Goal: Task Accomplishment & Management: Use online tool/utility

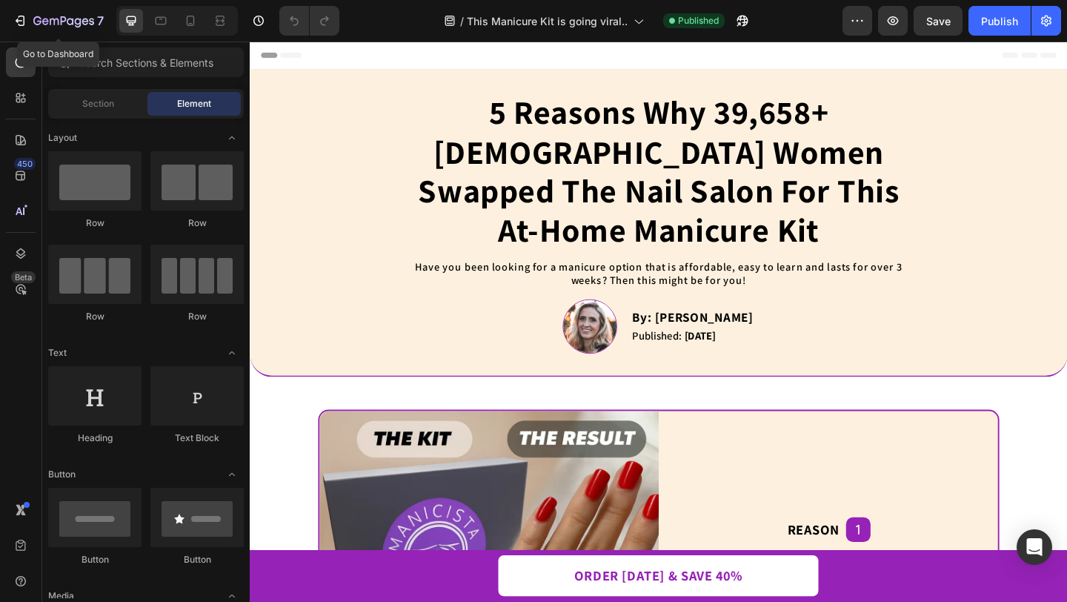
click at [22, 24] on icon "button" at bounding box center [20, 20] width 15 height 15
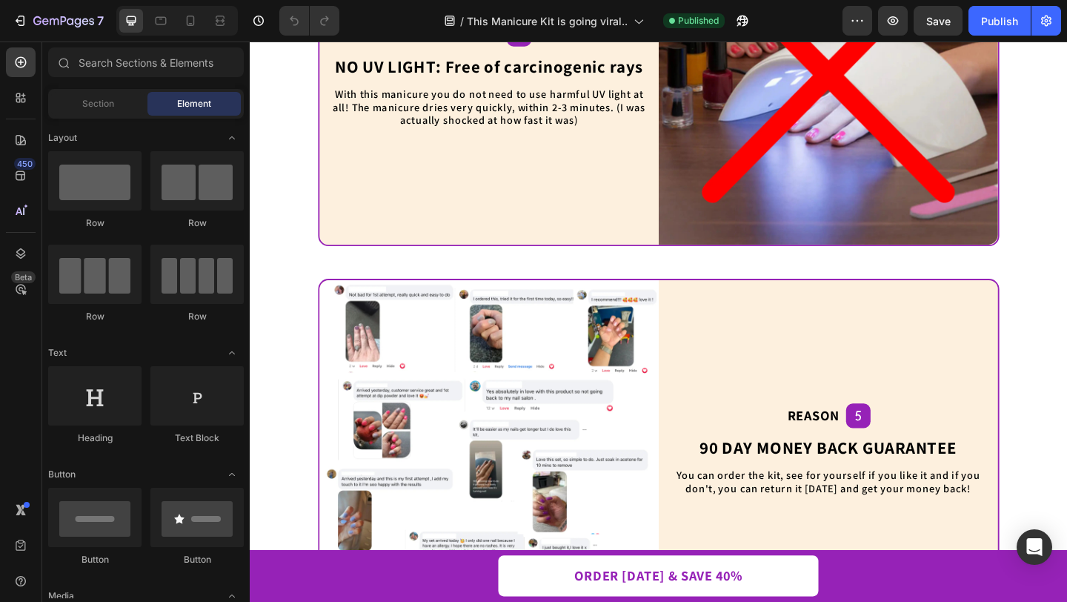
scroll to position [1249, 0]
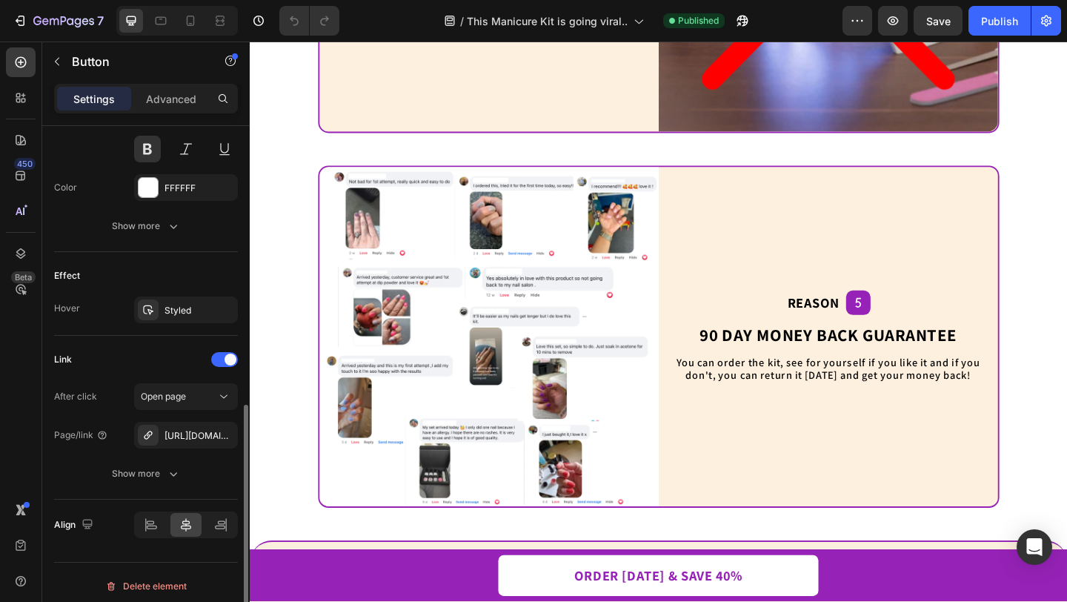
scroll to position [660, 0]
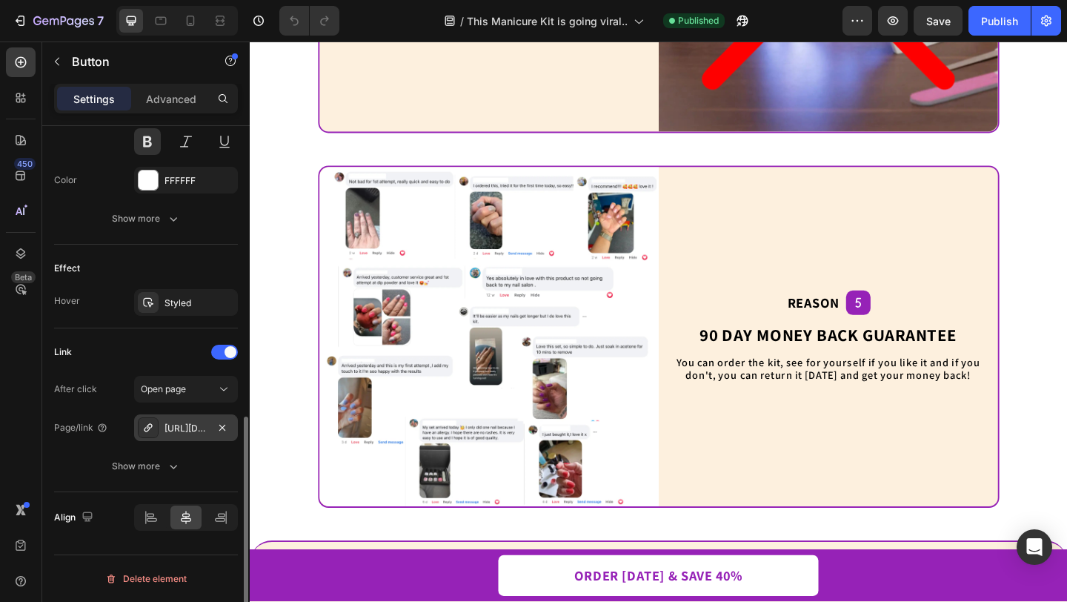
click at [178, 429] on div "[URL][DOMAIN_NAME]" at bounding box center [185, 428] width 43 height 13
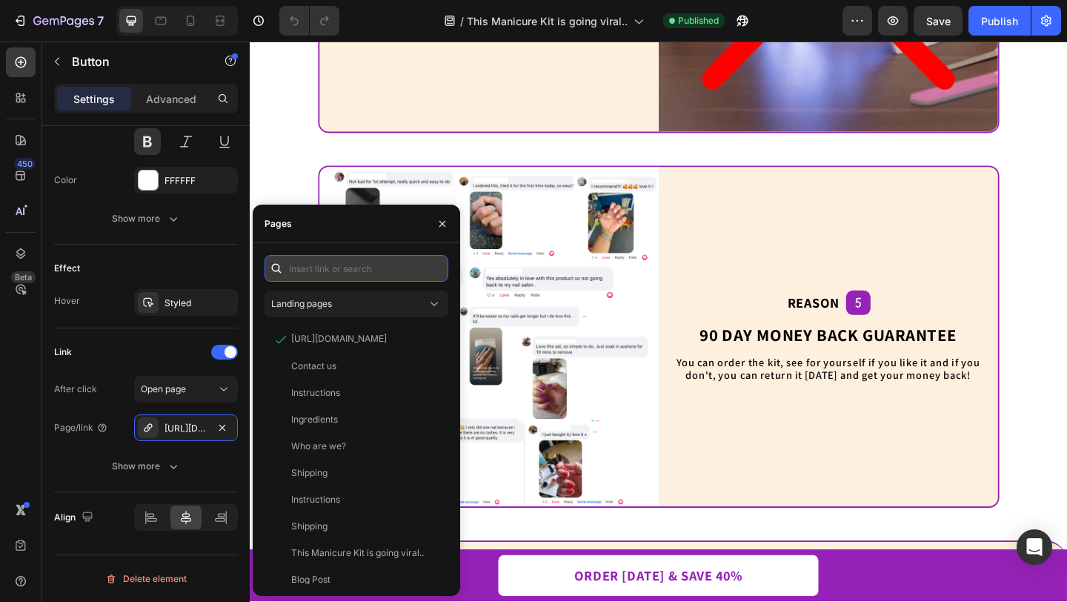
click at [326, 265] on input "text" at bounding box center [357, 268] width 184 height 27
paste input "[URL][DOMAIN_NAME]"
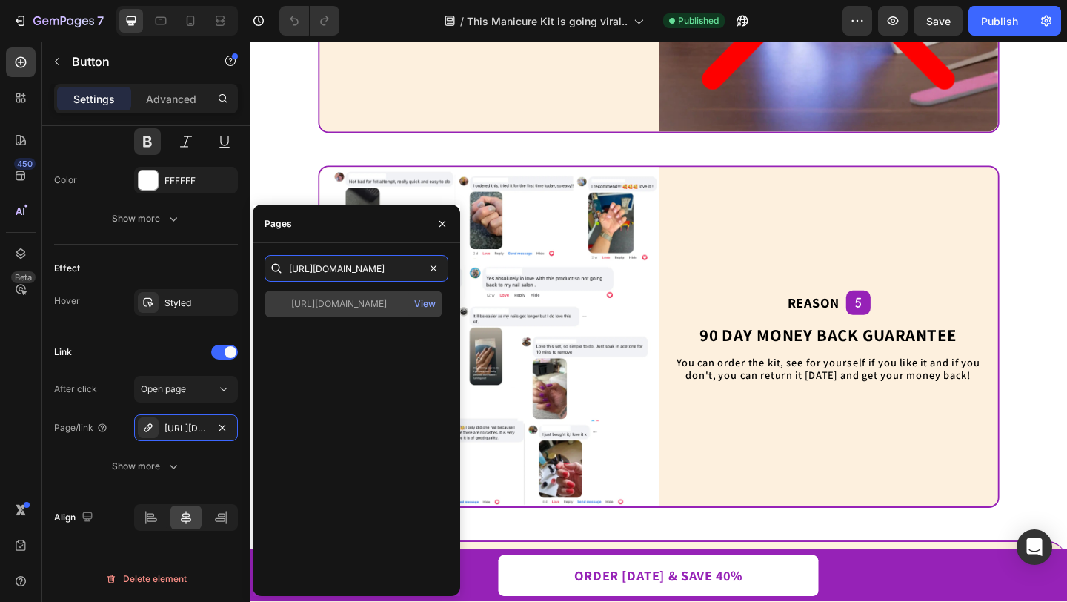
type input "[URL][DOMAIN_NAME]"
click at [348, 302] on div "[URL][DOMAIN_NAME]" at bounding box center [339, 303] width 96 height 13
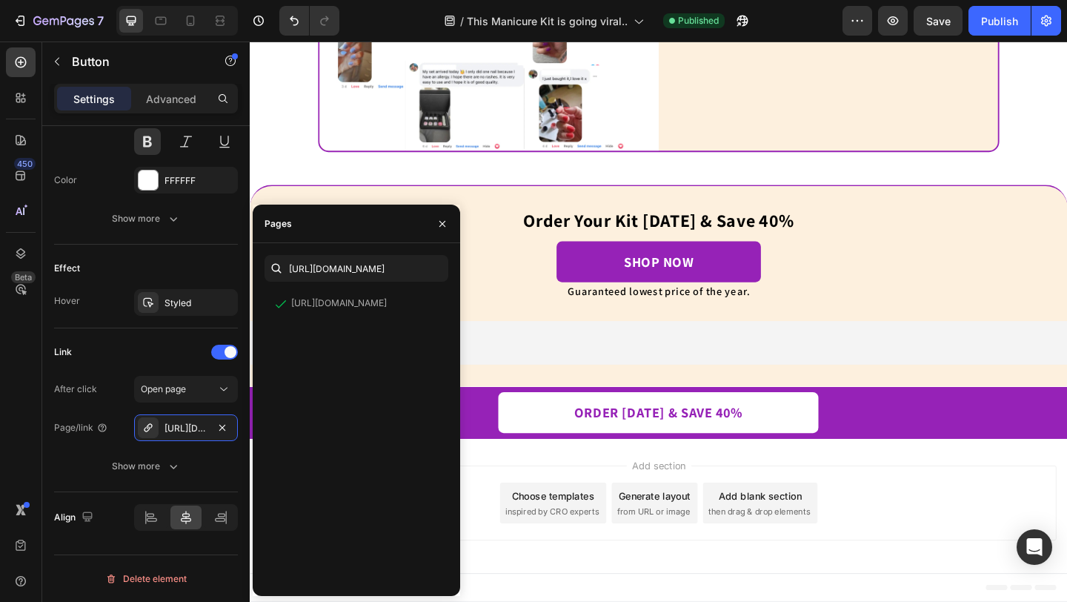
scroll to position [2239, 0]
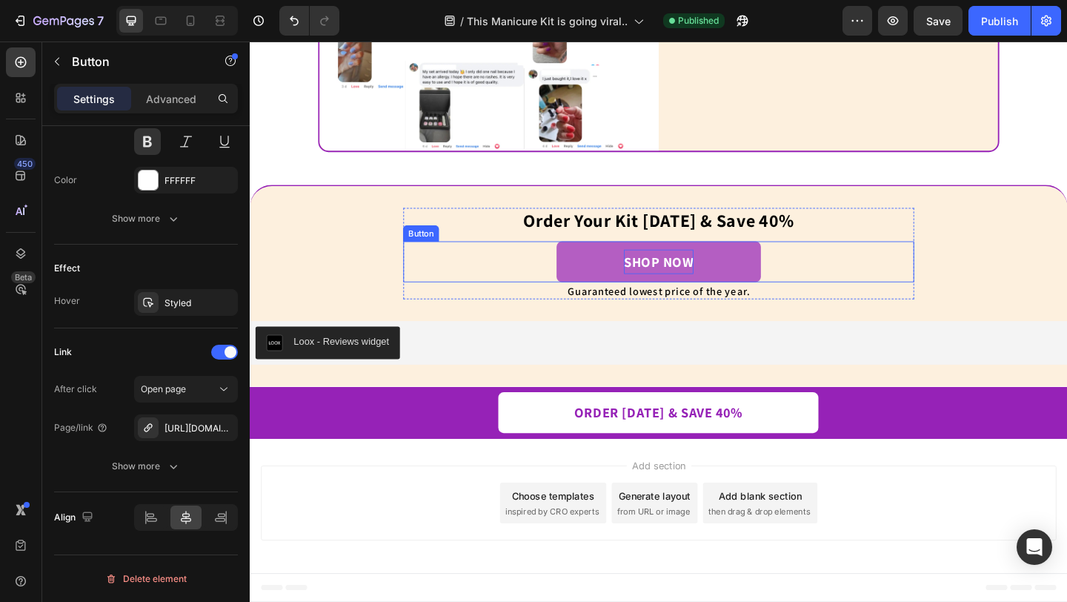
click at [674, 288] on p "shop now" at bounding box center [694, 280] width 76 height 27
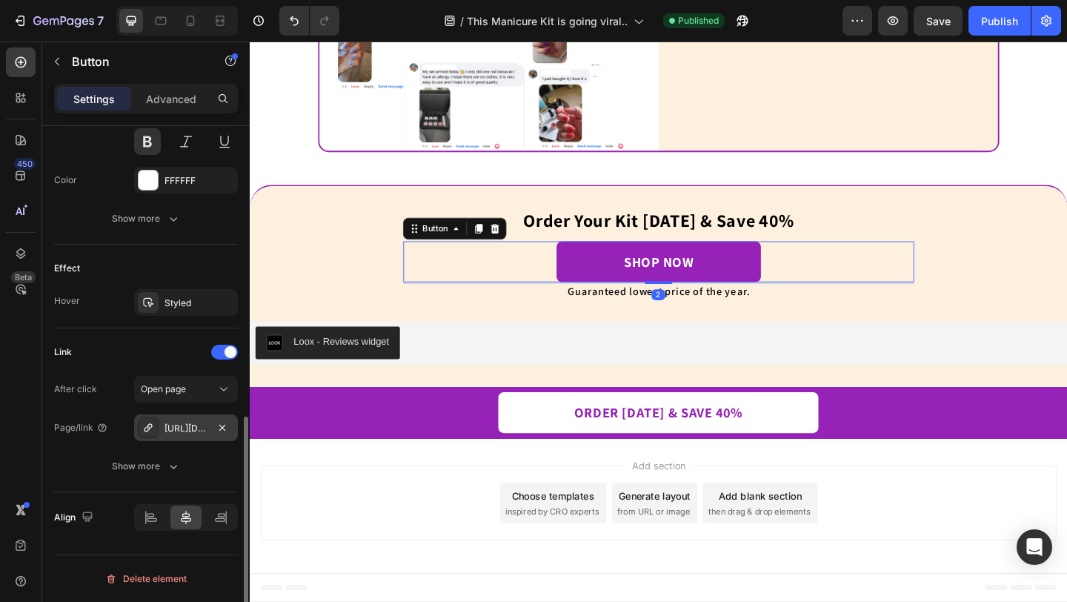
click at [198, 425] on div "[URL][DOMAIN_NAME]" at bounding box center [185, 428] width 43 height 13
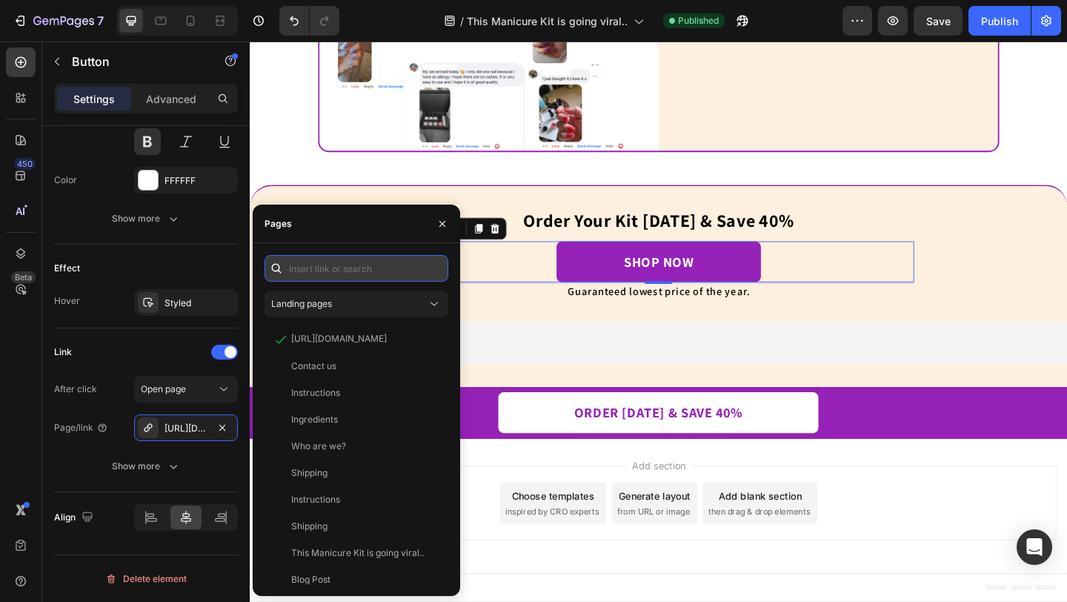
click at [369, 273] on input "text" at bounding box center [357, 268] width 184 height 27
paste input "[URL][DOMAIN_NAME]"
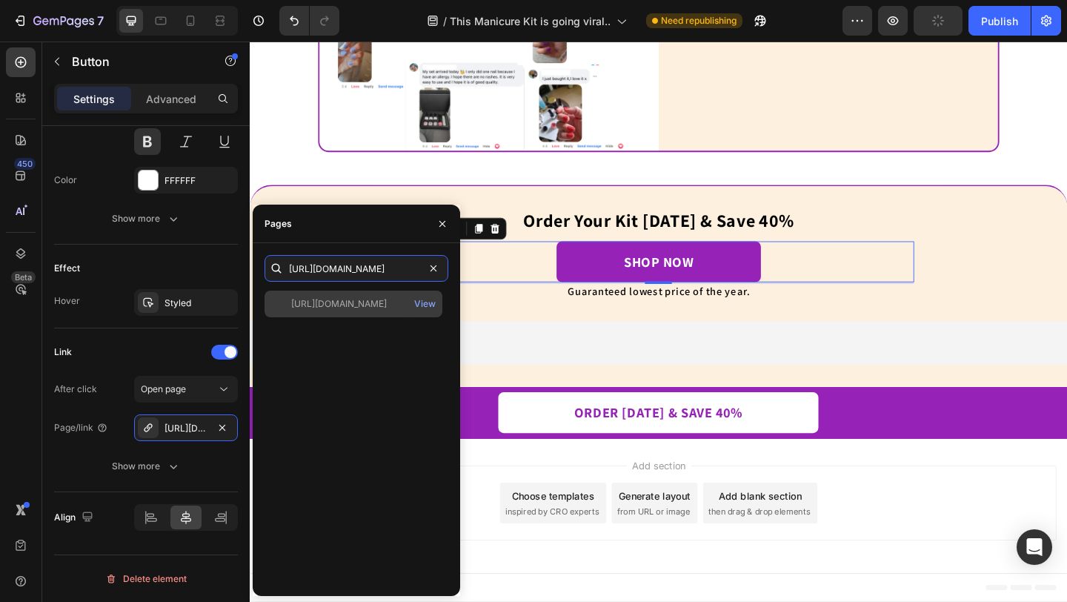
type input "[URL][DOMAIN_NAME]"
click at [368, 297] on div "[URL][DOMAIN_NAME]" at bounding box center [339, 303] width 96 height 13
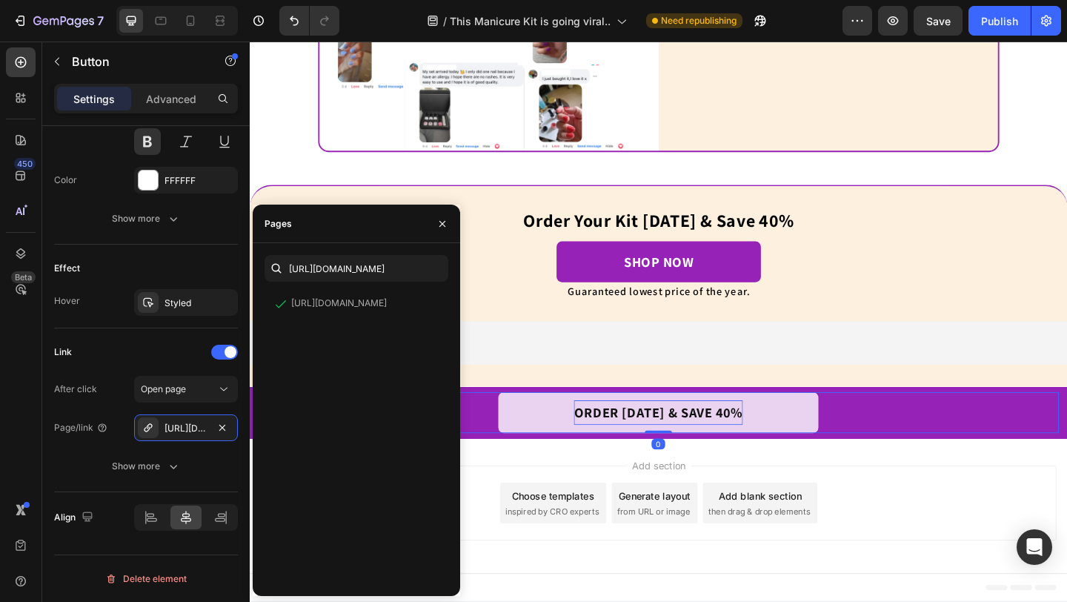
click at [611, 445] on p "Order [DATE] & Save 40%" at bounding box center [694, 444] width 184 height 27
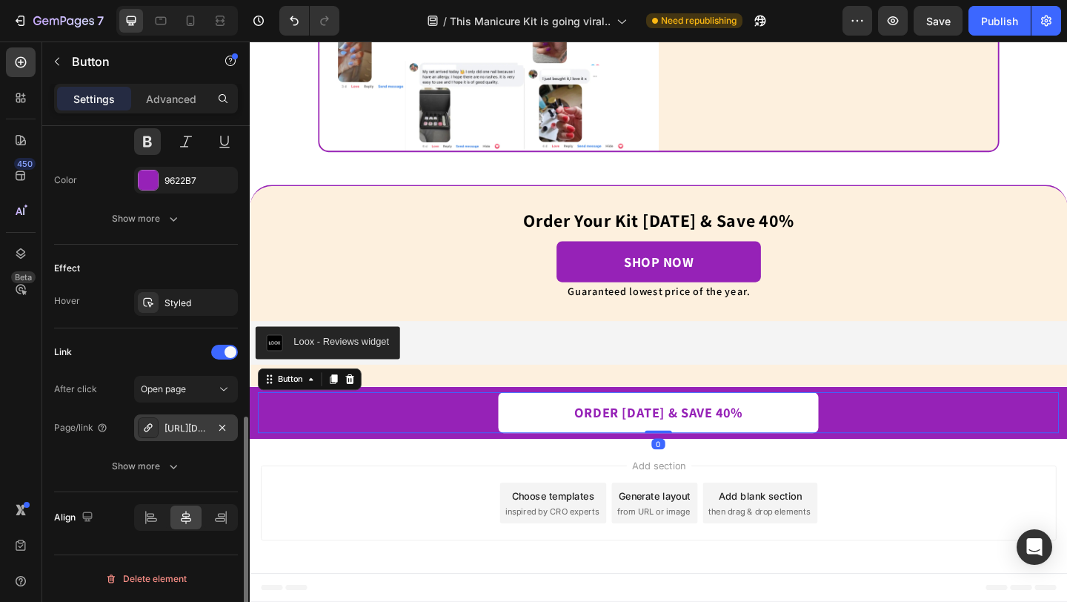
click at [173, 428] on div "[URL][DOMAIN_NAME]" at bounding box center [185, 428] width 43 height 13
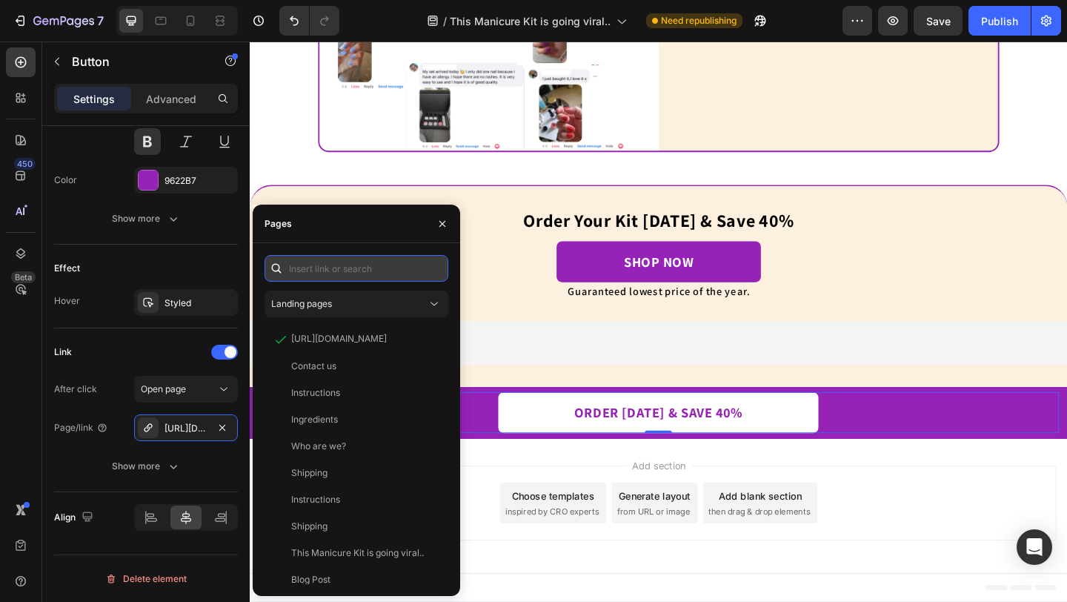
click at [327, 261] on input "text" at bounding box center [357, 268] width 184 height 27
paste input "[URL][DOMAIN_NAME]"
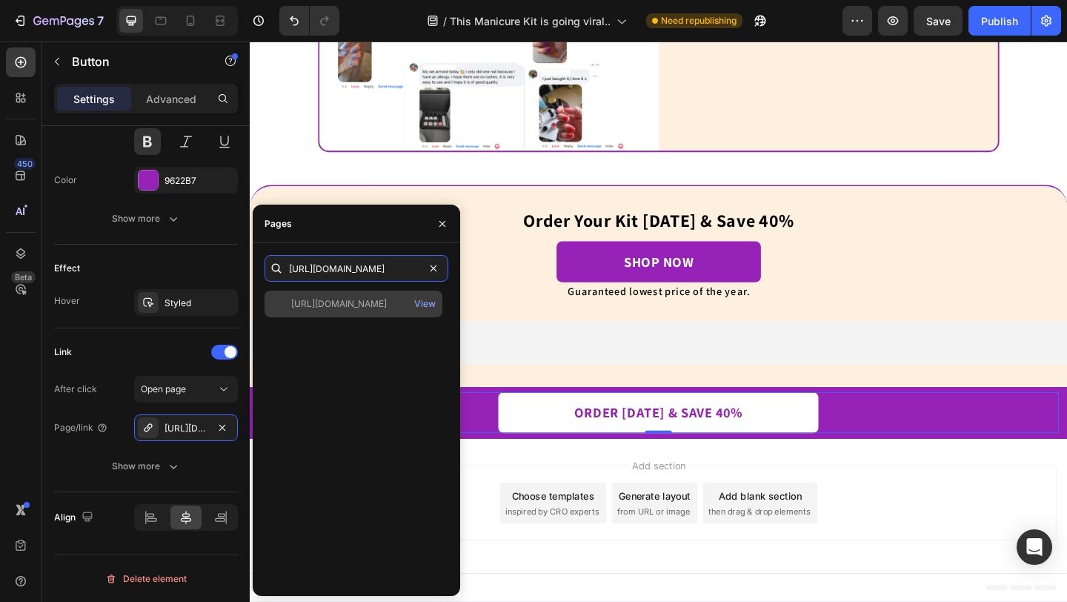
type input "[URL][DOMAIN_NAME]"
click at [355, 304] on div "[URL][DOMAIN_NAME]" at bounding box center [339, 303] width 96 height 13
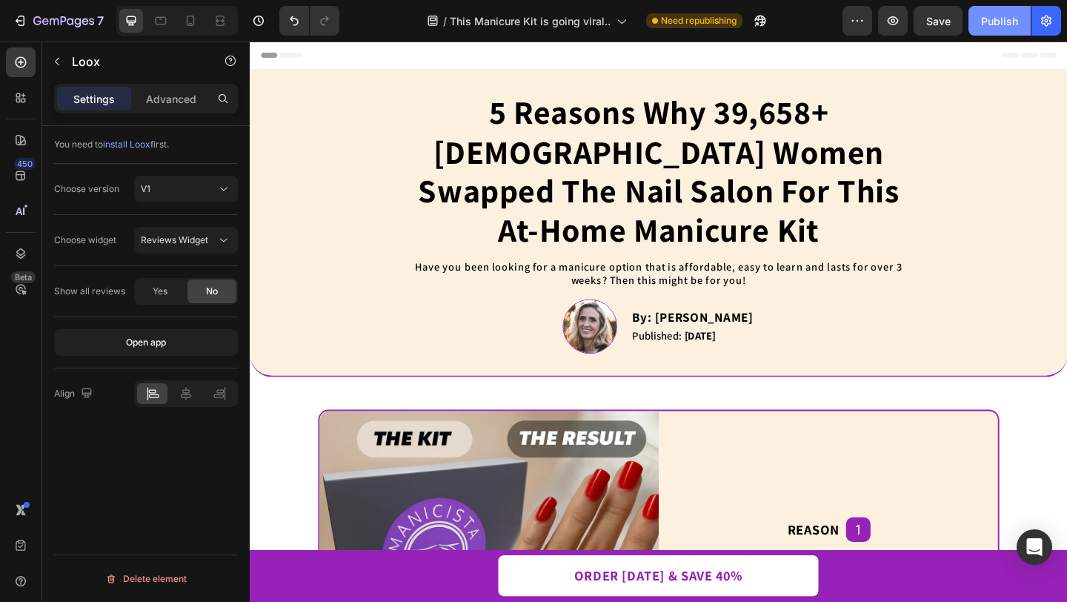
click at [997, 26] on div "Publish" at bounding box center [999, 21] width 37 height 16
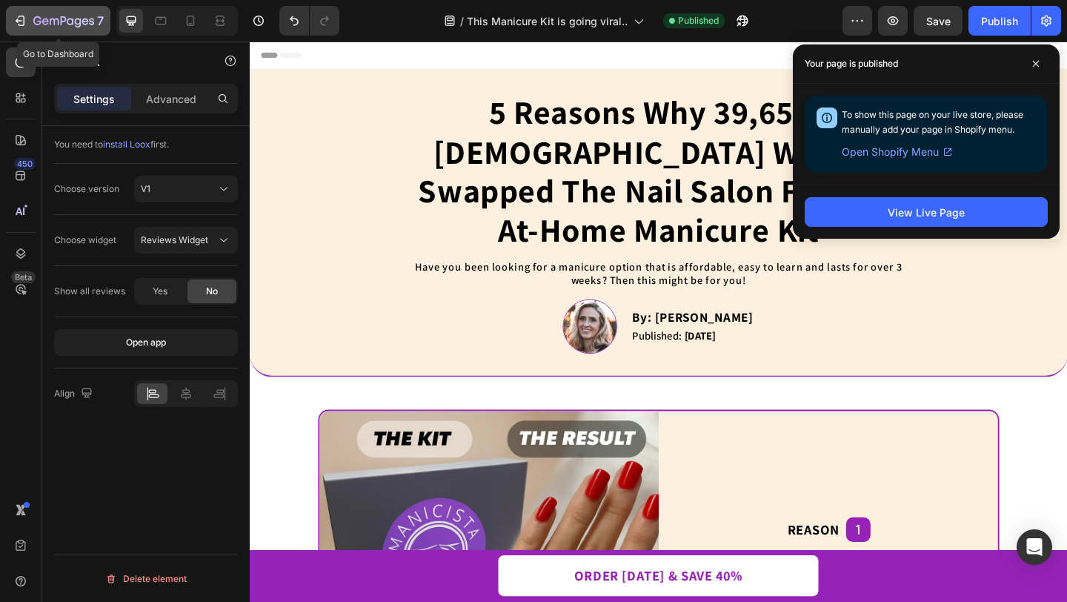
click at [24, 20] on icon "button" at bounding box center [20, 20] width 15 height 15
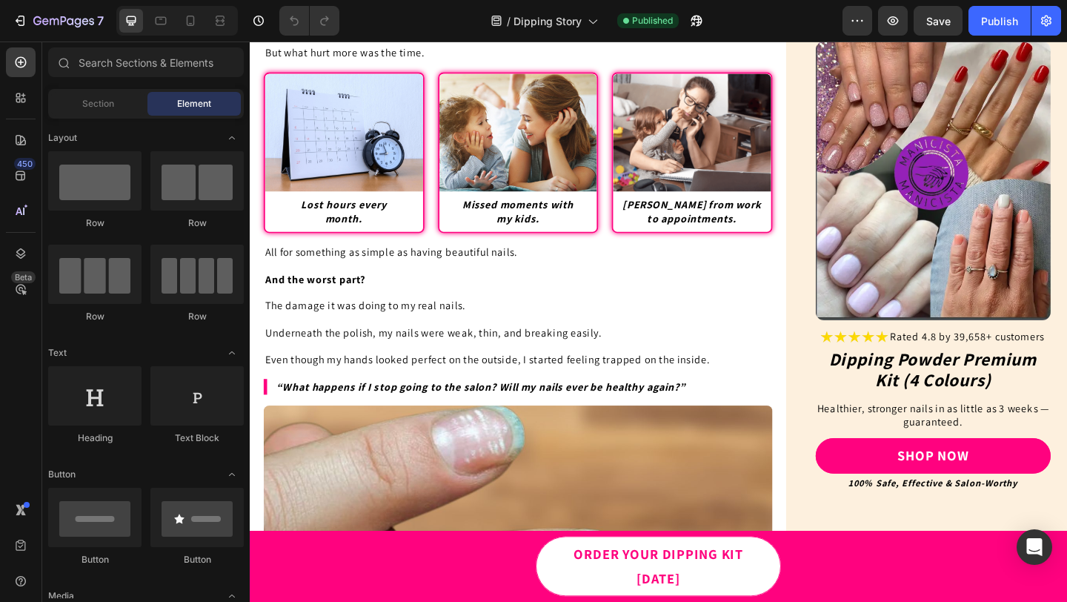
scroll to position [921, 0]
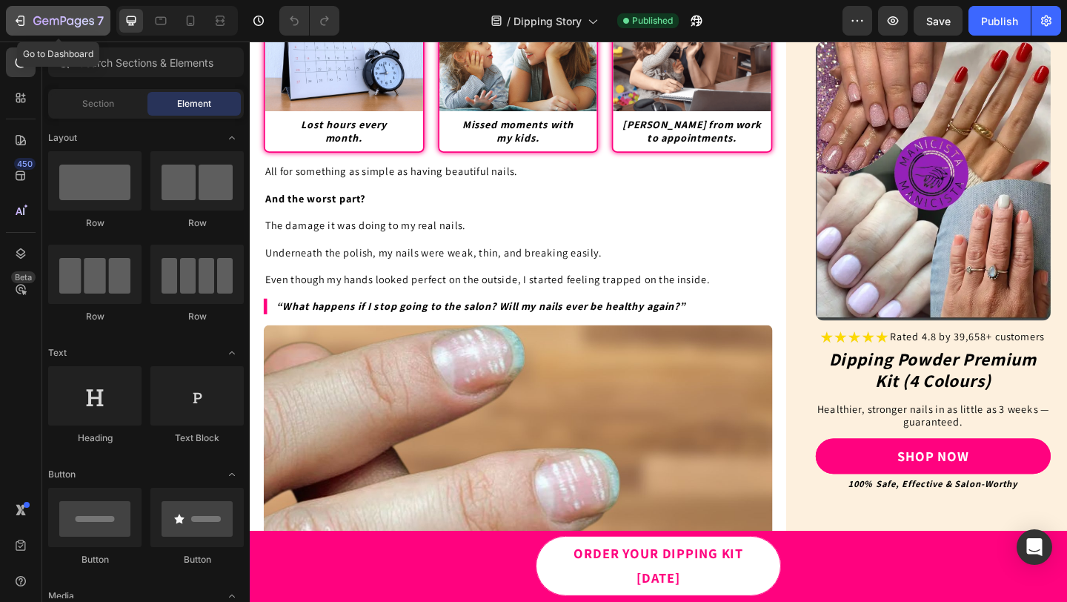
click at [21, 17] on icon "button" at bounding box center [20, 20] width 15 height 15
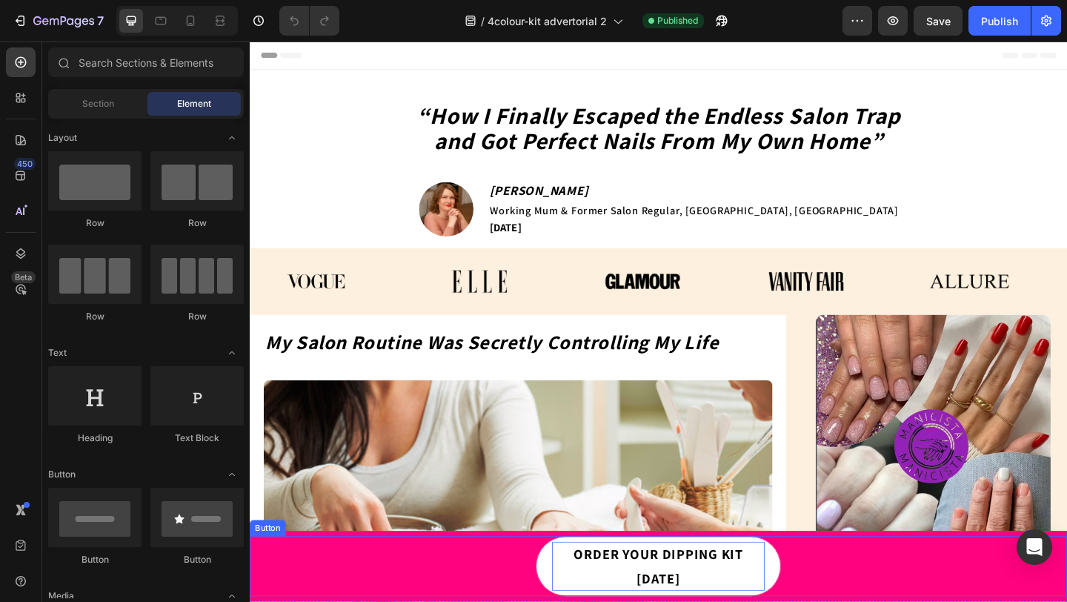
click at [631, 601] on p "Order Your Dipping Kit Today" at bounding box center [694, 611] width 231 height 53
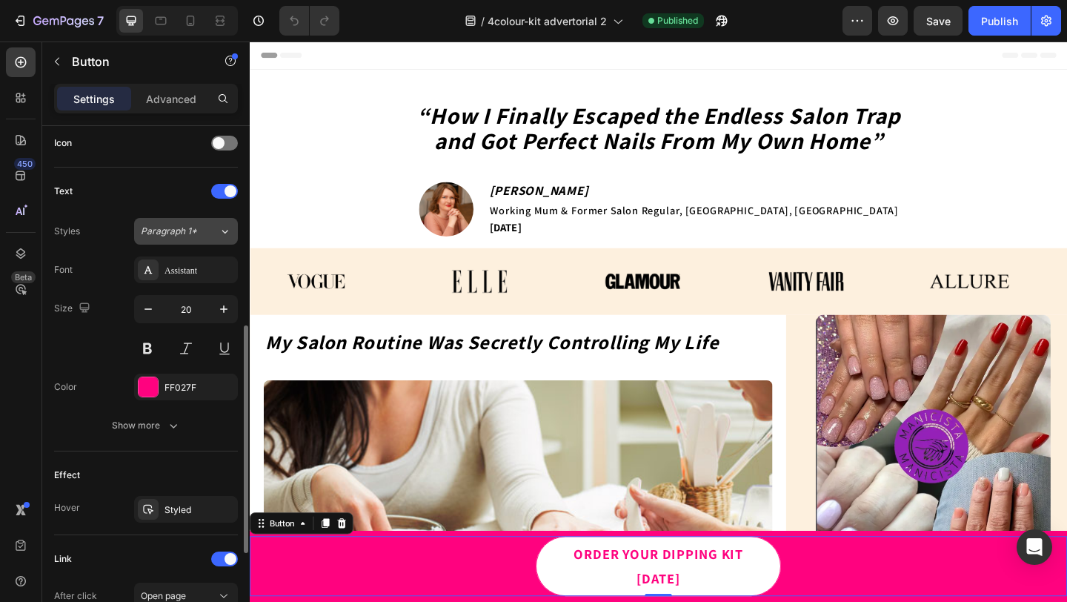
scroll to position [660, 0]
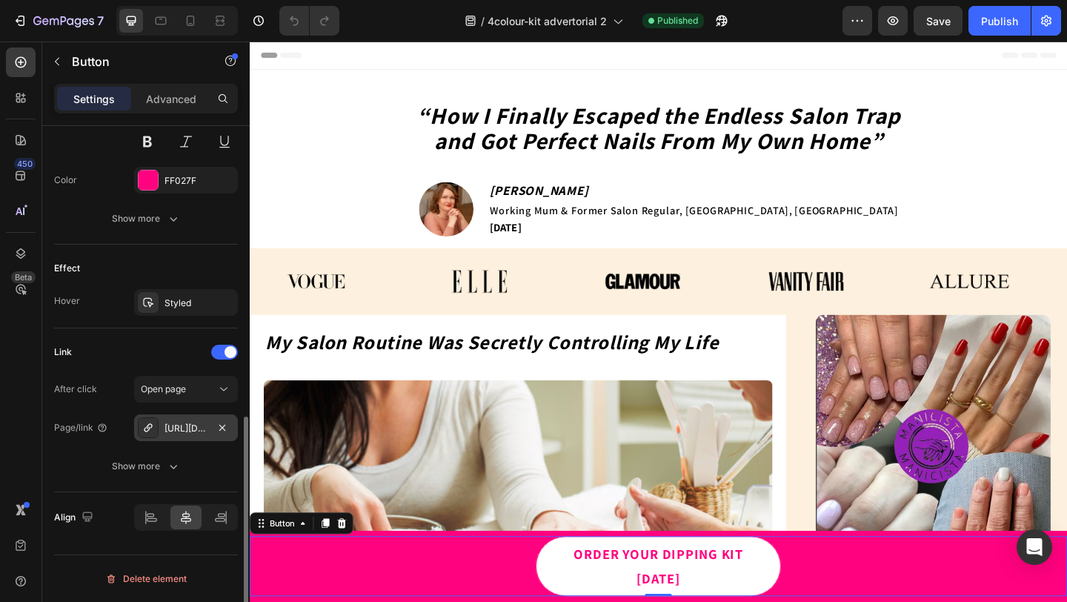
click at [193, 427] on div "[URL][DOMAIN_NAME]" at bounding box center [185, 428] width 43 height 13
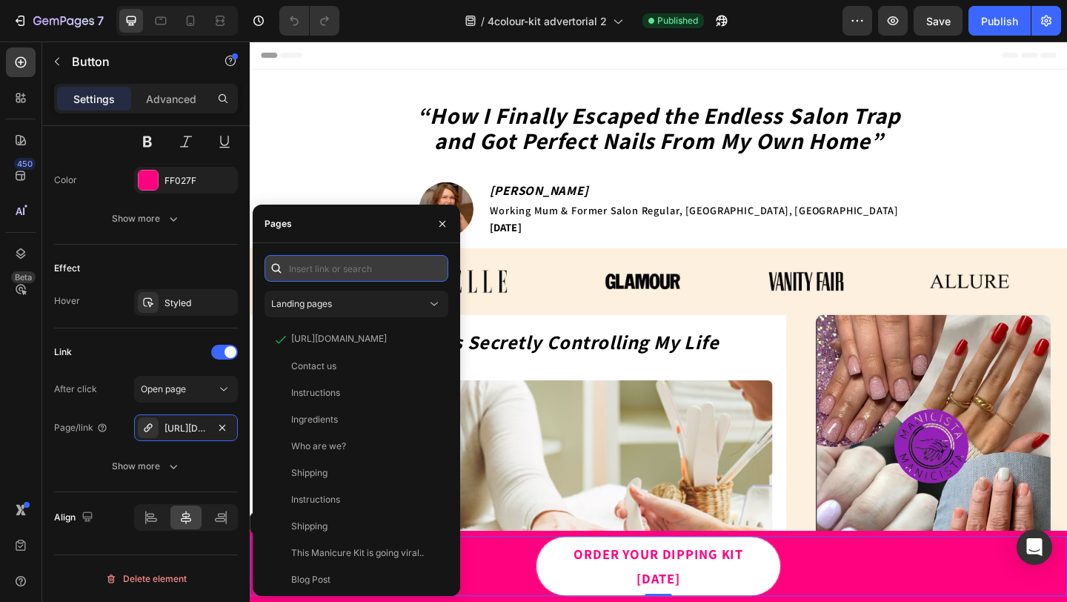
click at [317, 272] on input "text" at bounding box center [357, 268] width 184 height 27
paste input "[URL][DOMAIN_NAME]"
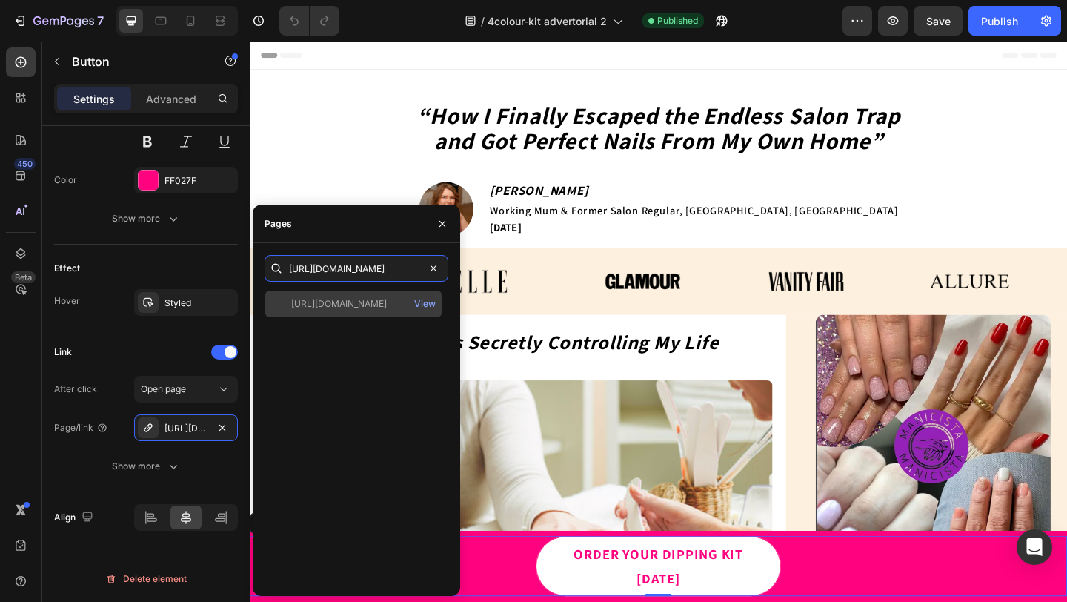
type input "[URL][DOMAIN_NAME]"
click at [337, 301] on div "[URL][DOMAIN_NAME]" at bounding box center [339, 303] width 96 height 13
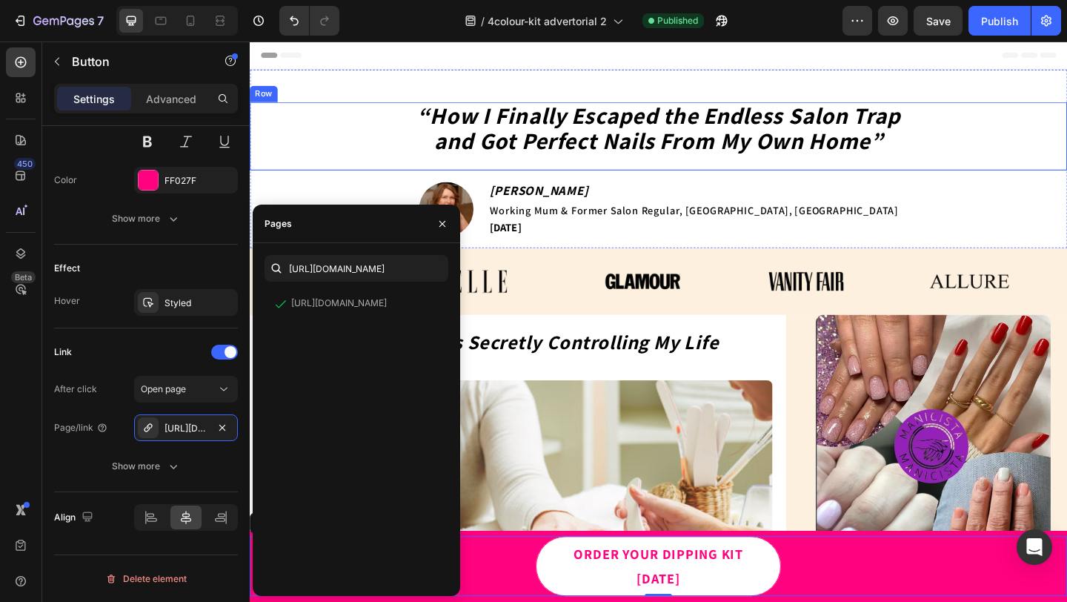
click at [390, 158] on div "“How I Finally Escaped the Endless Salon Trap and Got Perfect Nails From My Own…" at bounding box center [694, 144] width 889 height 74
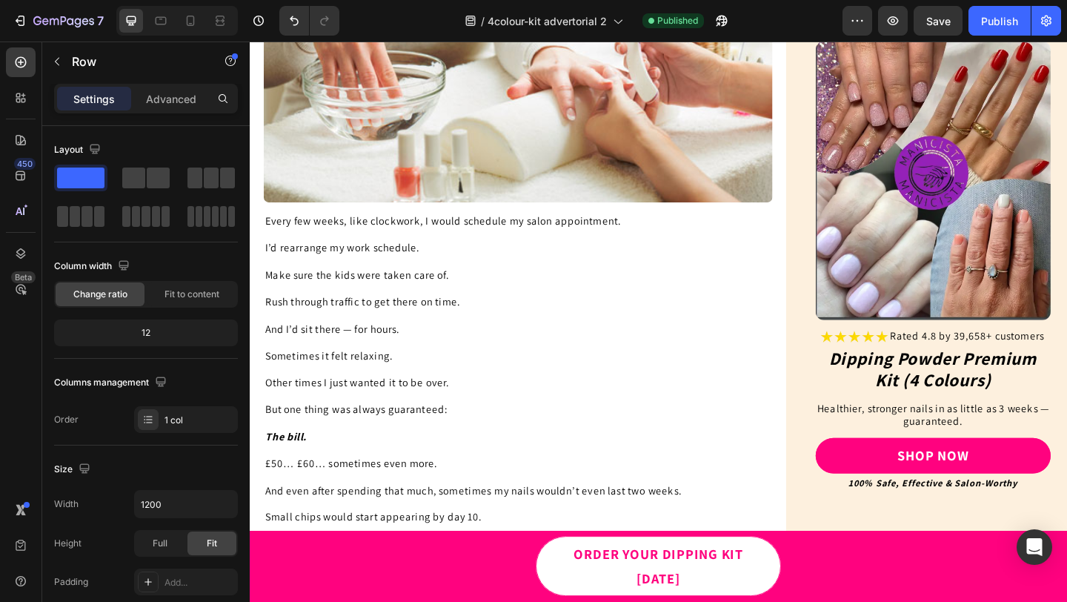
scroll to position [531, 0]
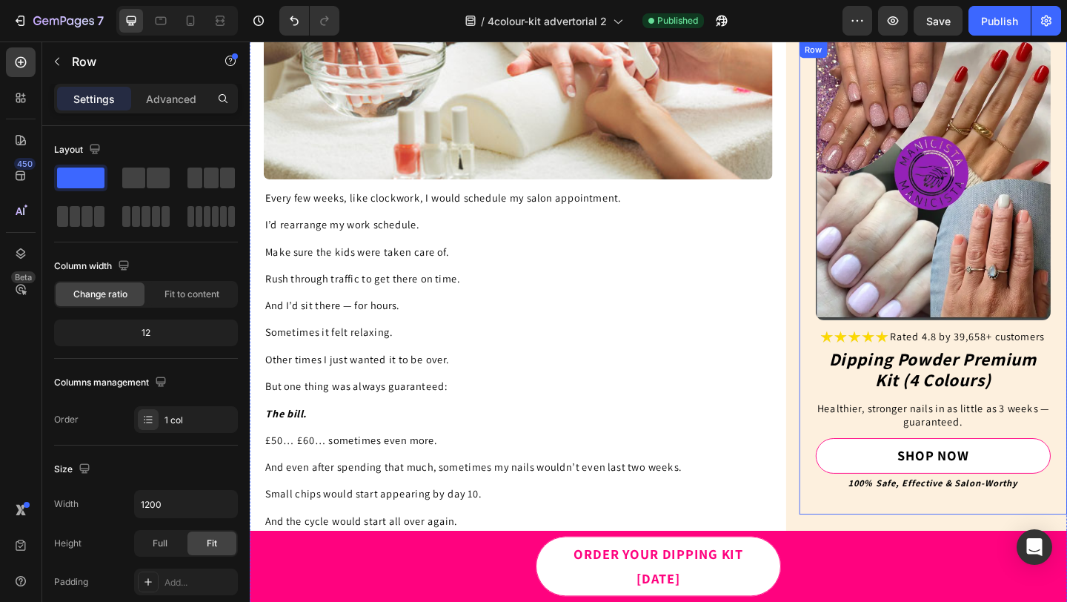
click at [894, 487] on link "SHOP NOW" at bounding box center [993, 492] width 256 height 39
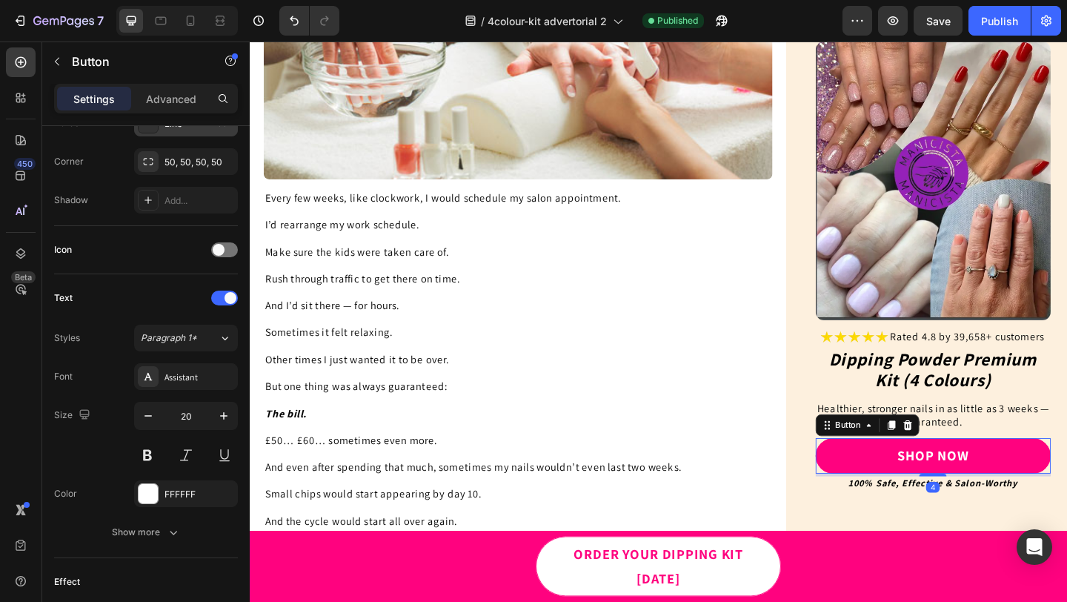
scroll to position [660, 0]
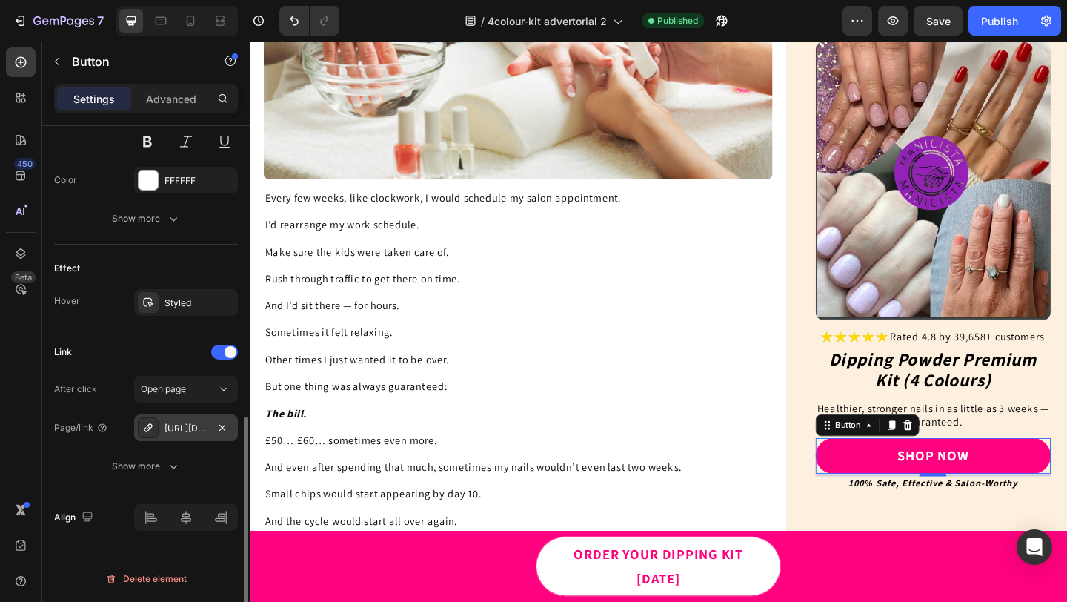
click at [178, 431] on div "[URL][DOMAIN_NAME]" at bounding box center [185, 428] width 43 height 13
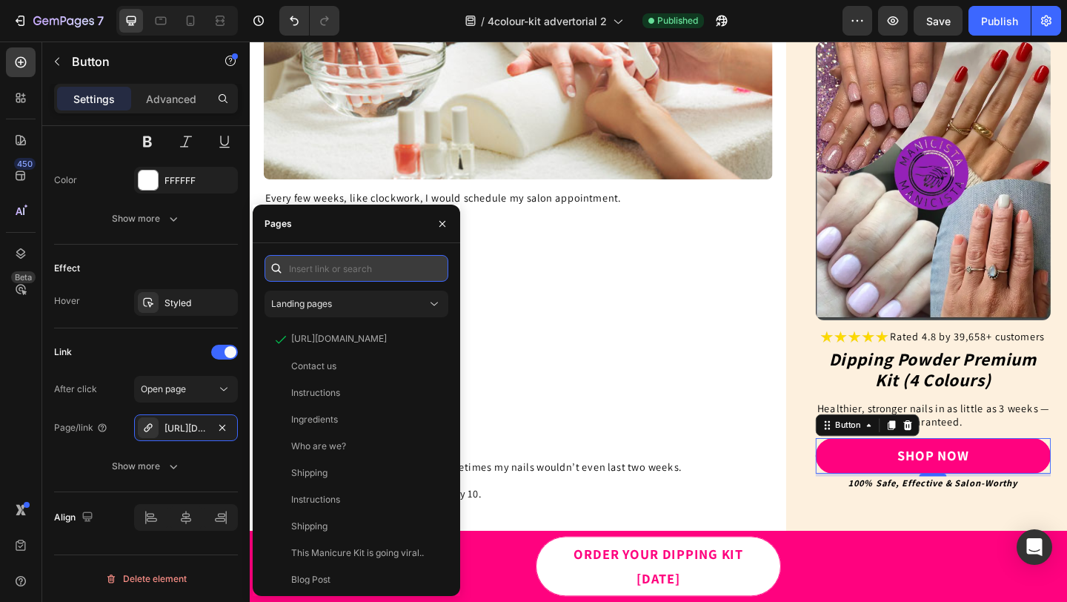
click at [322, 268] on input "text" at bounding box center [357, 268] width 184 height 27
paste input "[URL][DOMAIN_NAME]"
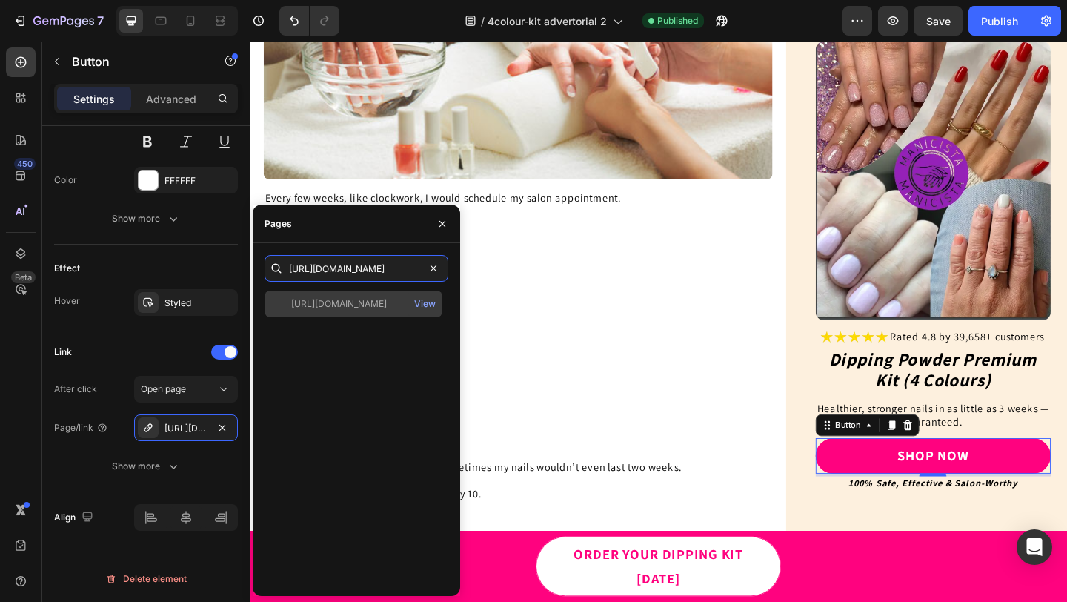
type input "[URL][DOMAIN_NAME]"
click at [333, 299] on div "[URL][DOMAIN_NAME]" at bounding box center [339, 303] width 96 height 13
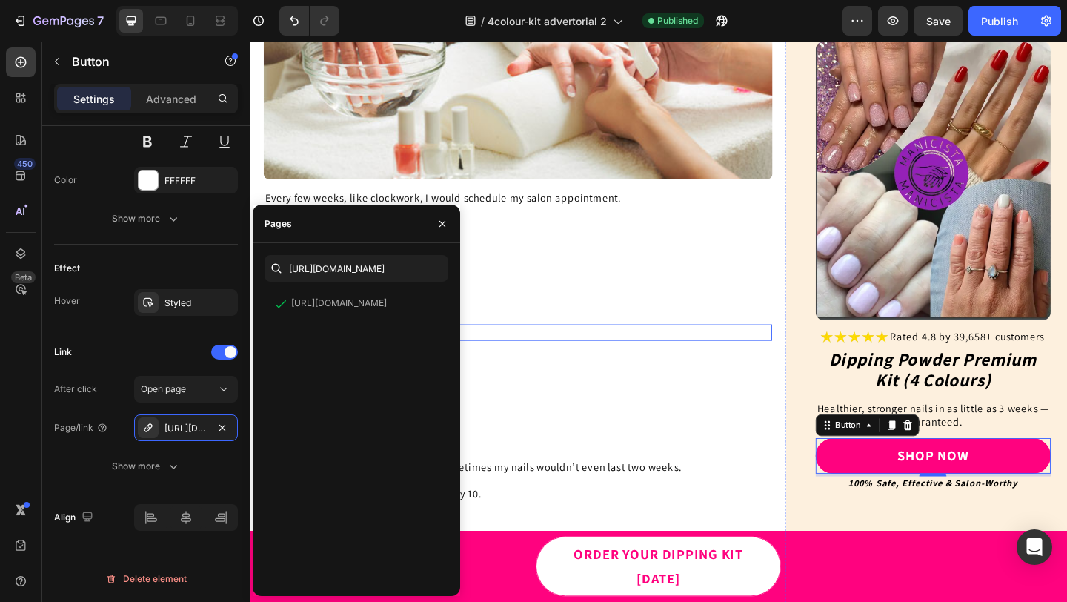
click at [617, 365] on div "Sometimes it felt relaxing." at bounding box center [542, 358] width 554 height 18
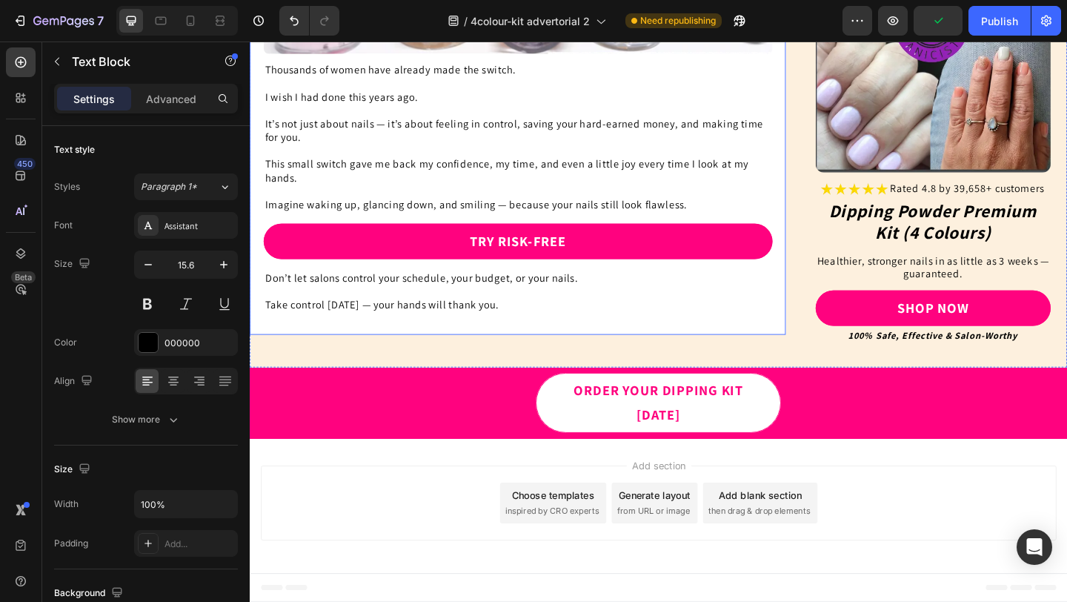
scroll to position [4676, 0]
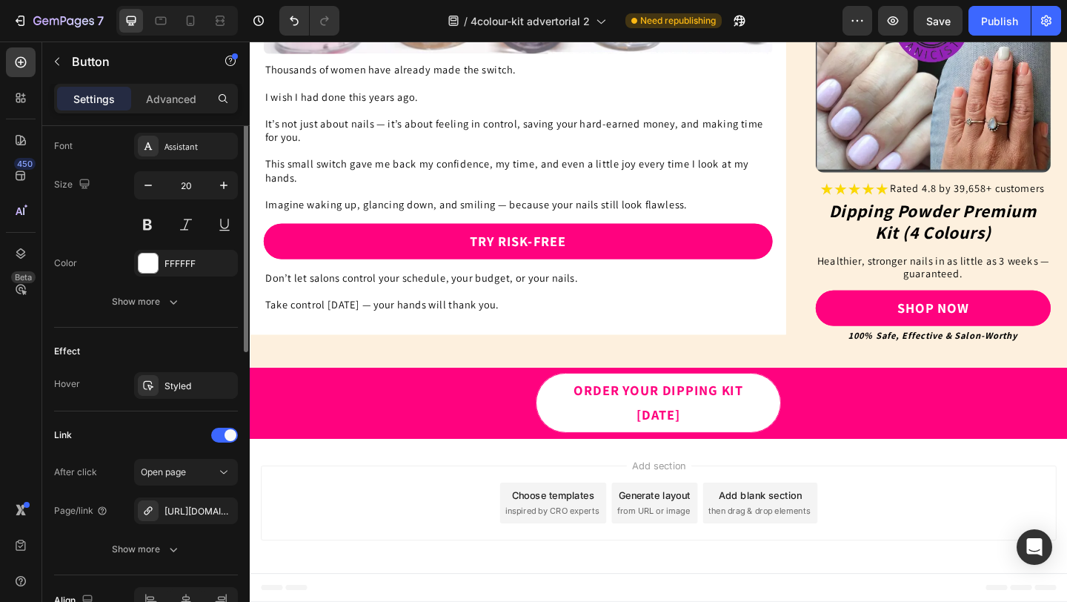
scroll to position [660, 0]
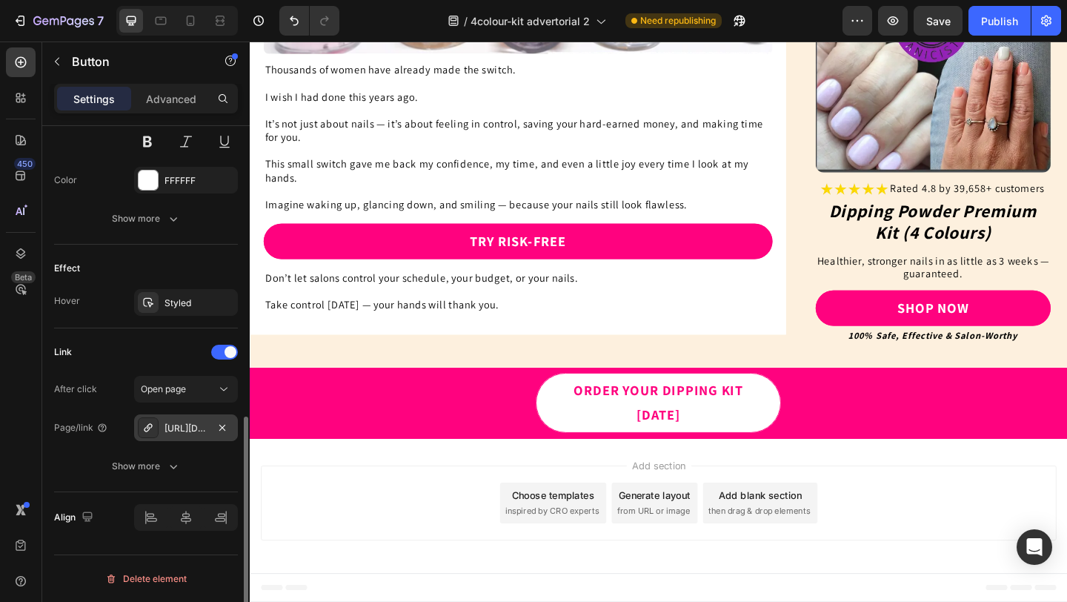
click at [193, 425] on div "[URL][DOMAIN_NAME]" at bounding box center [185, 428] width 43 height 13
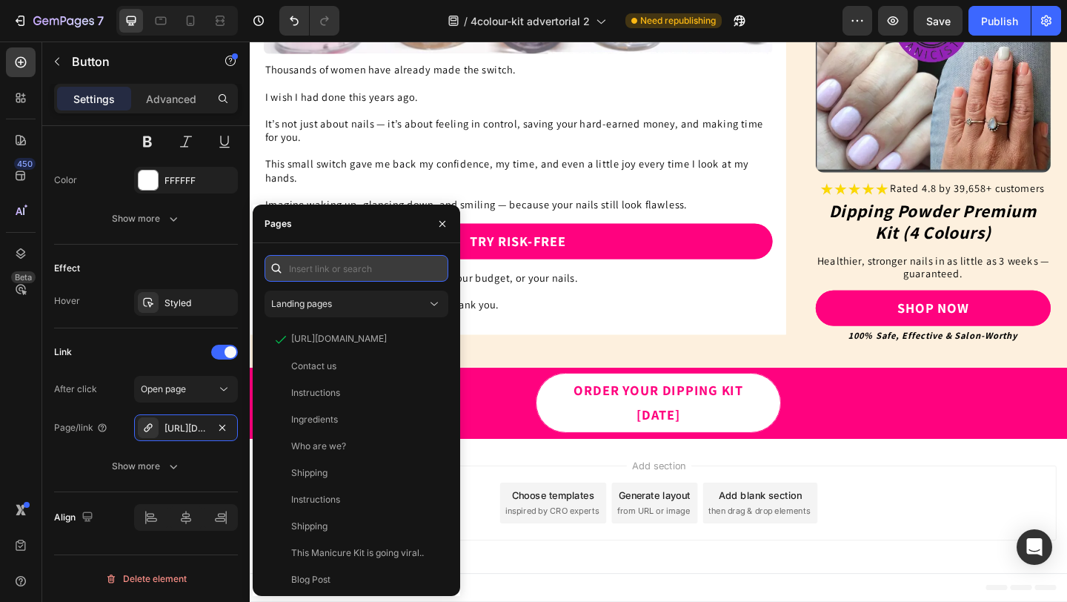
click at [342, 272] on input "text" at bounding box center [357, 268] width 184 height 27
paste input "[URL][DOMAIN_NAME]"
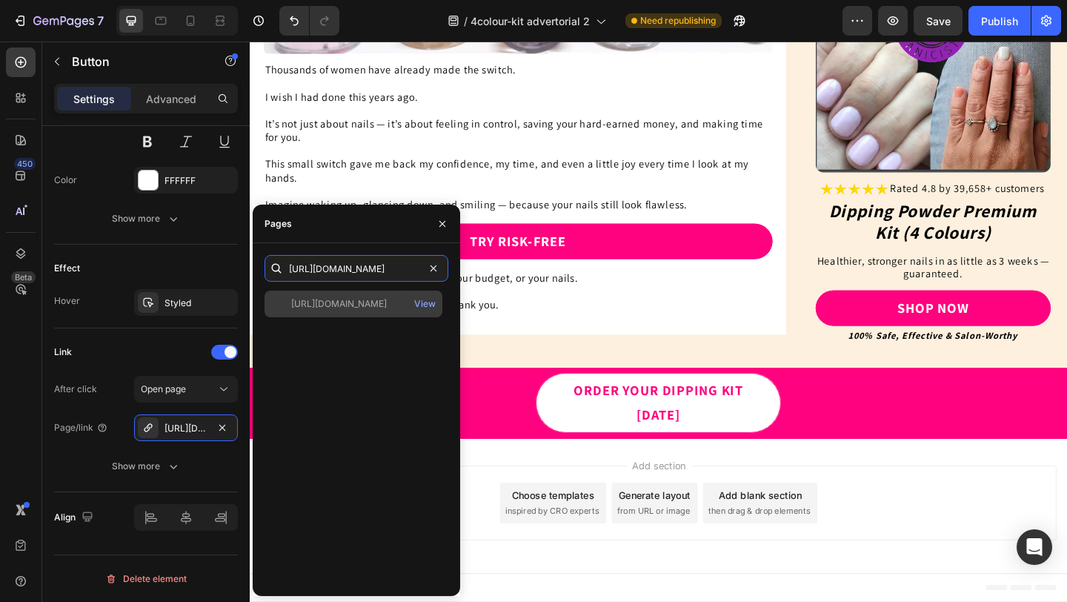
type input "[URL][DOMAIN_NAME]"
click at [345, 298] on div "[URL][DOMAIN_NAME]" at bounding box center [339, 303] width 96 height 13
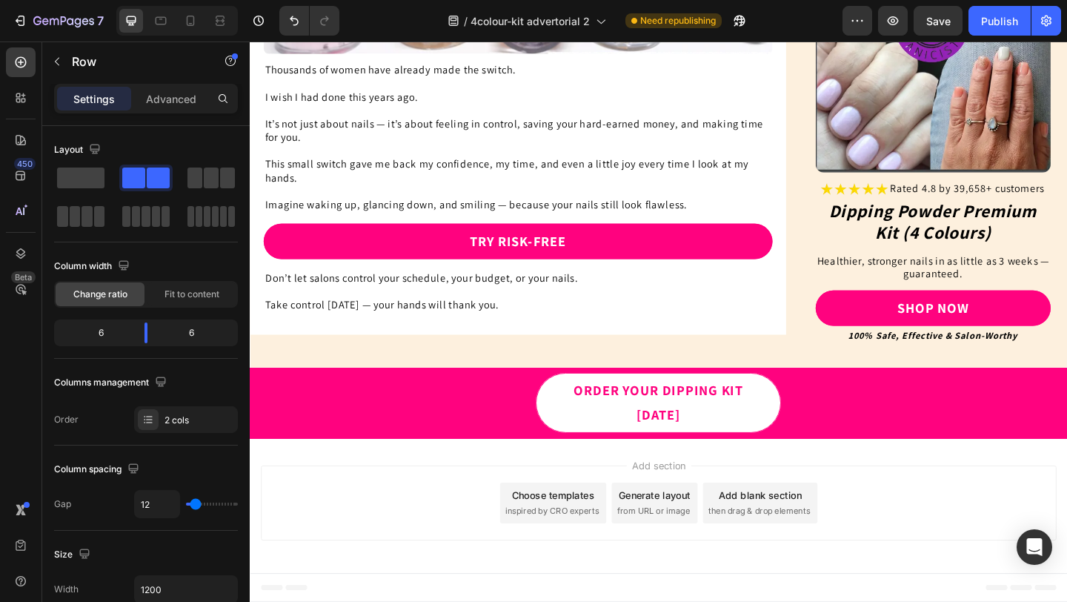
scroll to position [6429, 0]
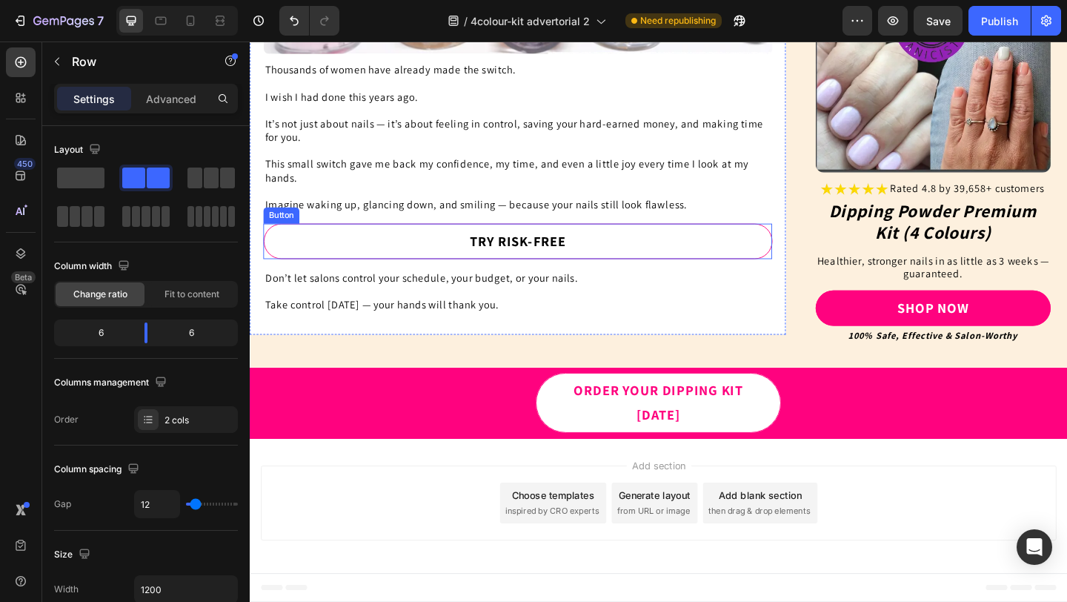
click at [488, 278] on link "Try Risk-Free" at bounding box center [542, 258] width 554 height 39
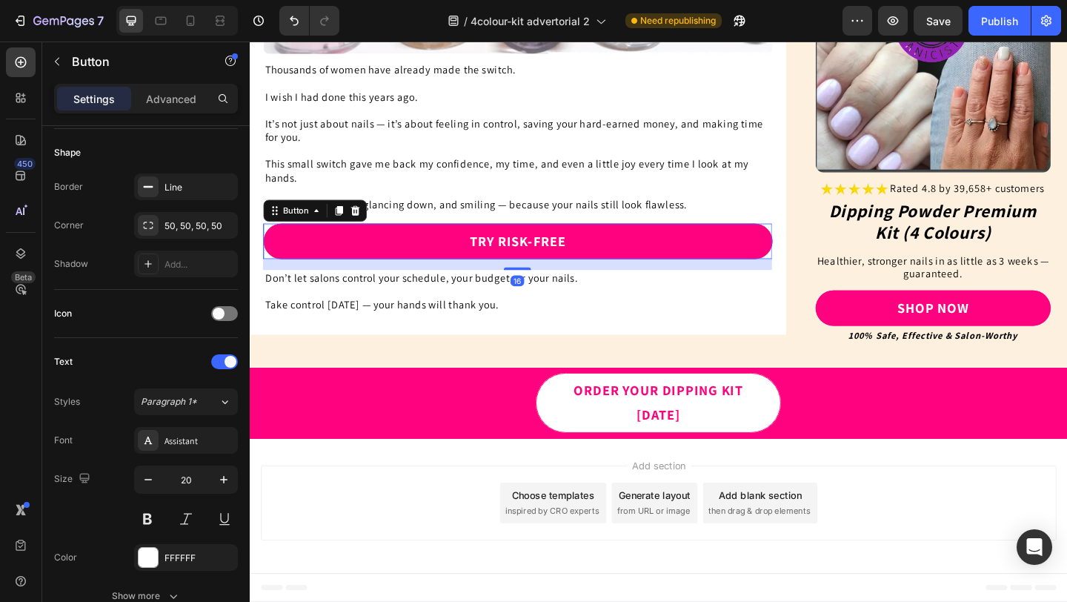
scroll to position [660, 0]
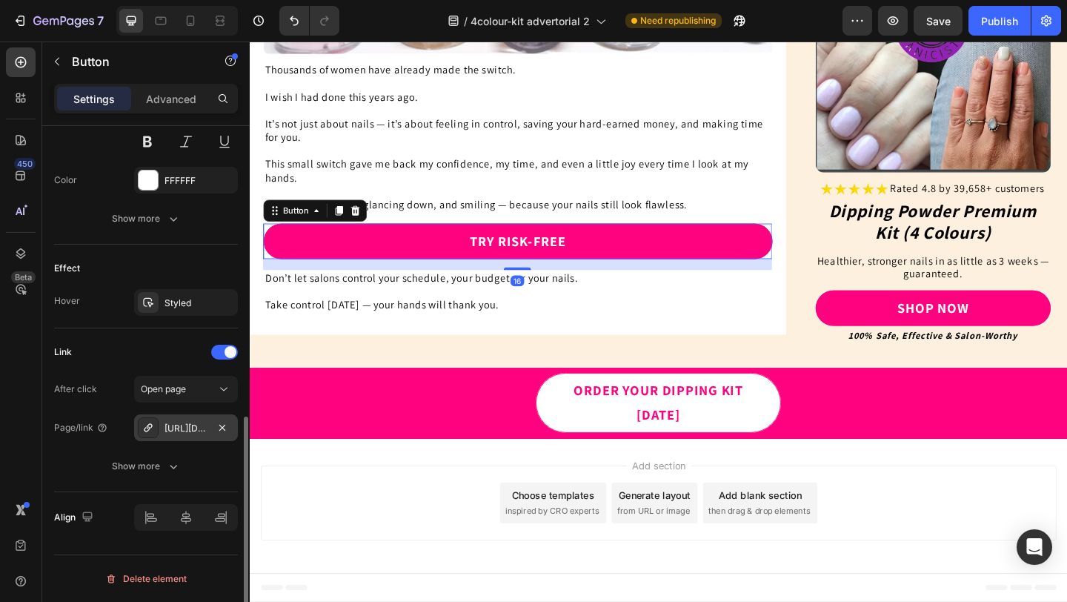
click at [184, 429] on div "[URL][DOMAIN_NAME]" at bounding box center [185, 428] width 43 height 13
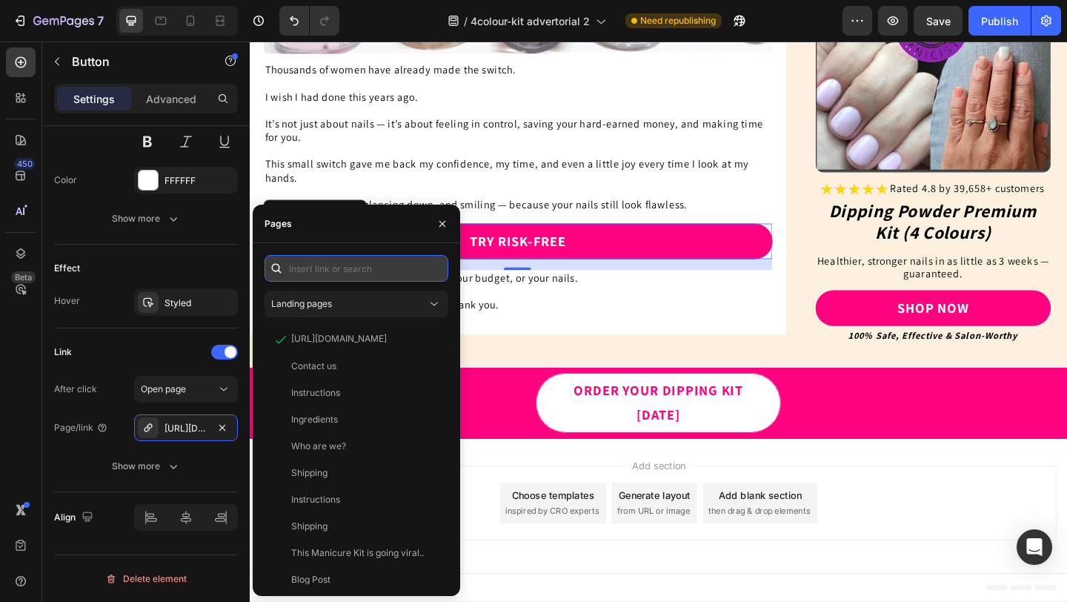
click at [322, 275] on input "text" at bounding box center [357, 268] width 184 height 27
paste input "[URL][DOMAIN_NAME]"
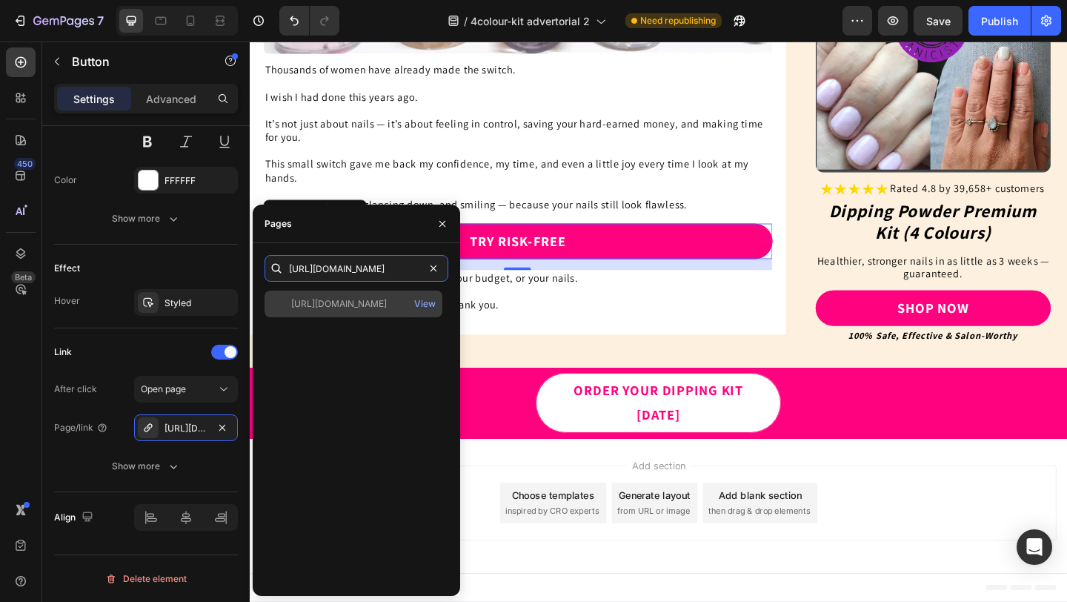
type input "[URL][DOMAIN_NAME]"
click at [332, 299] on div "[URL][DOMAIN_NAME]" at bounding box center [339, 303] width 96 height 13
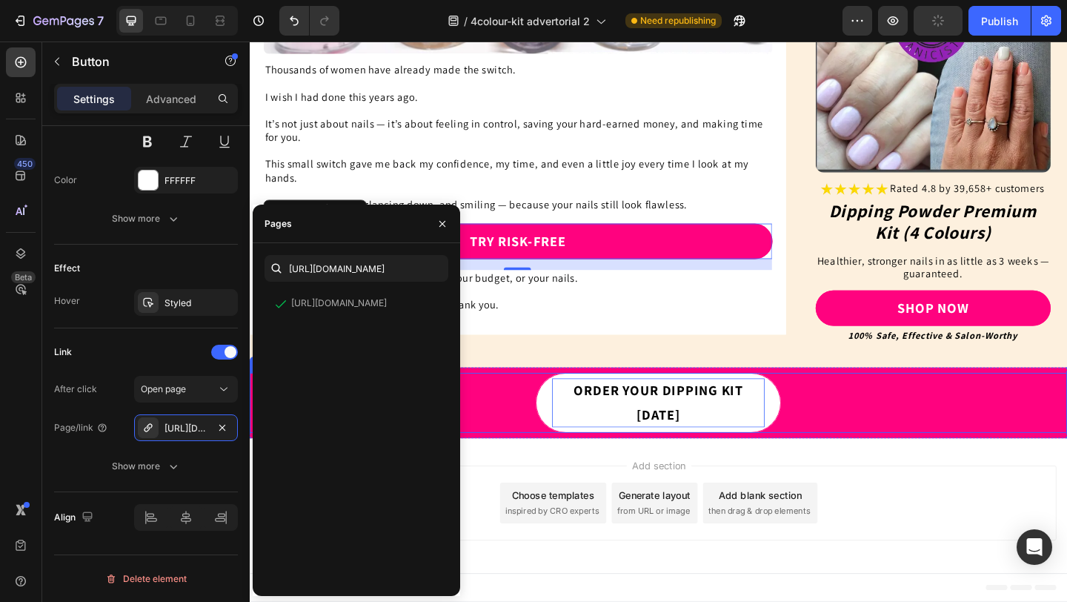
click at [640, 461] on p "Order Your Dipping Kit Today" at bounding box center [694, 434] width 231 height 53
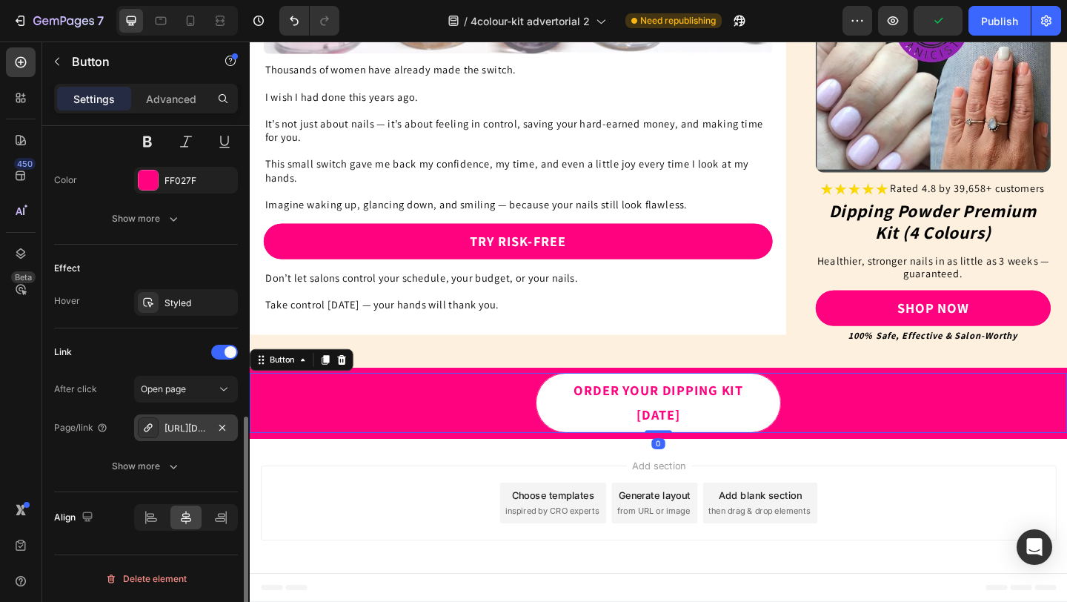
click at [179, 431] on div "[URL][DOMAIN_NAME]" at bounding box center [185, 428] width 43 height 13
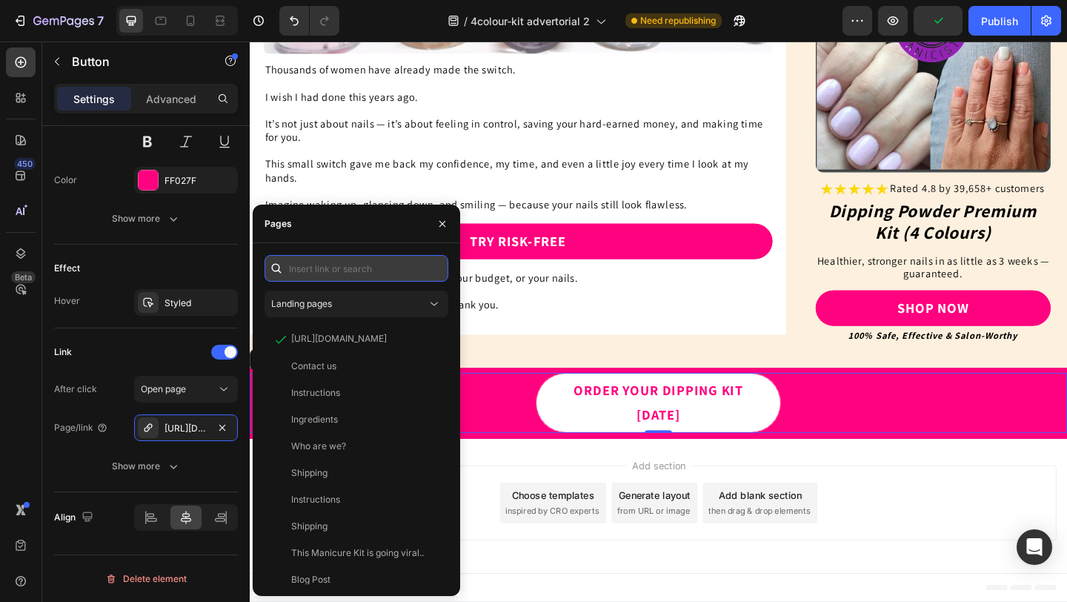
click at [313, 272] on input "text" at bounding box center [357, 268] width 184 height 27
paste input "[URL][DOMAIN_NAME]"
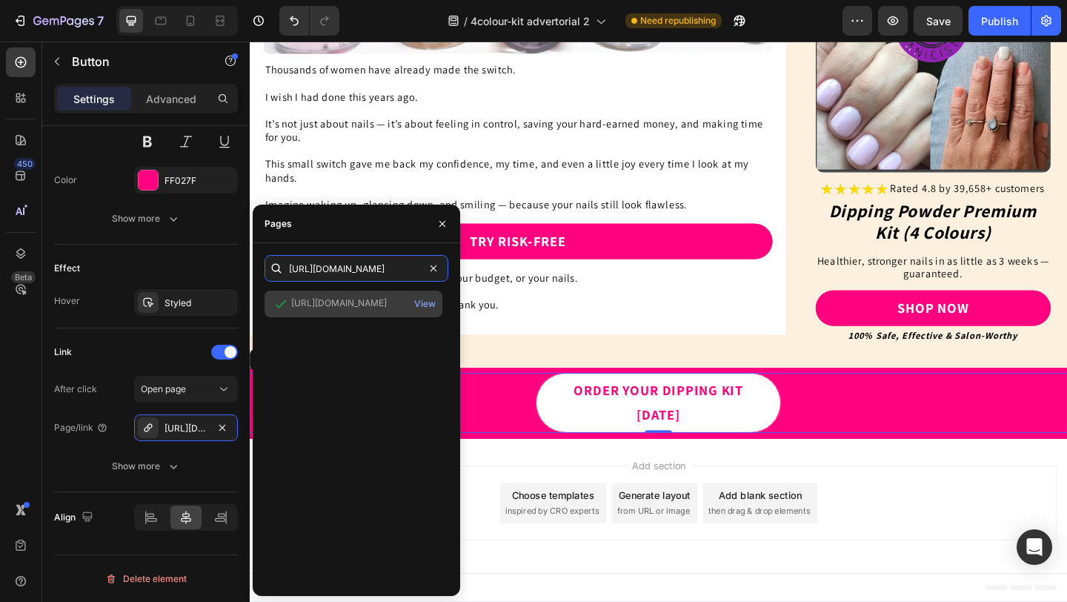
type input "[URL][DOMAIN_NAME]"
click at [328, 303] on div "[URL][DOMAIN_NAME]" at bounding box center [339, 302] width 96 height 13
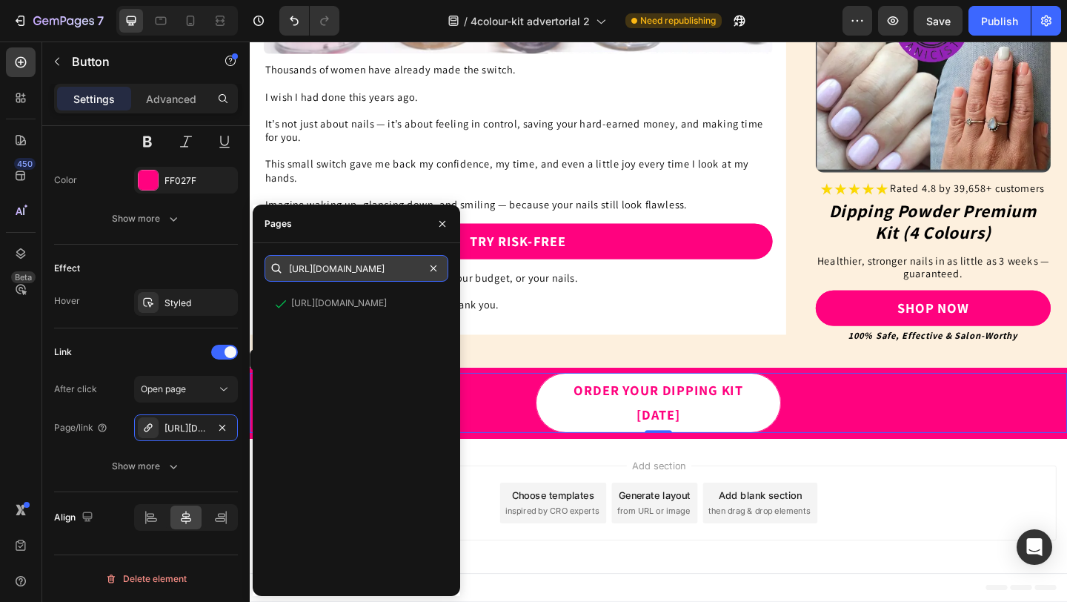
click at [376, 266] on input "[URL][DOMAIN_NAME]" at bounding box center [357, 268] width 184 height 27
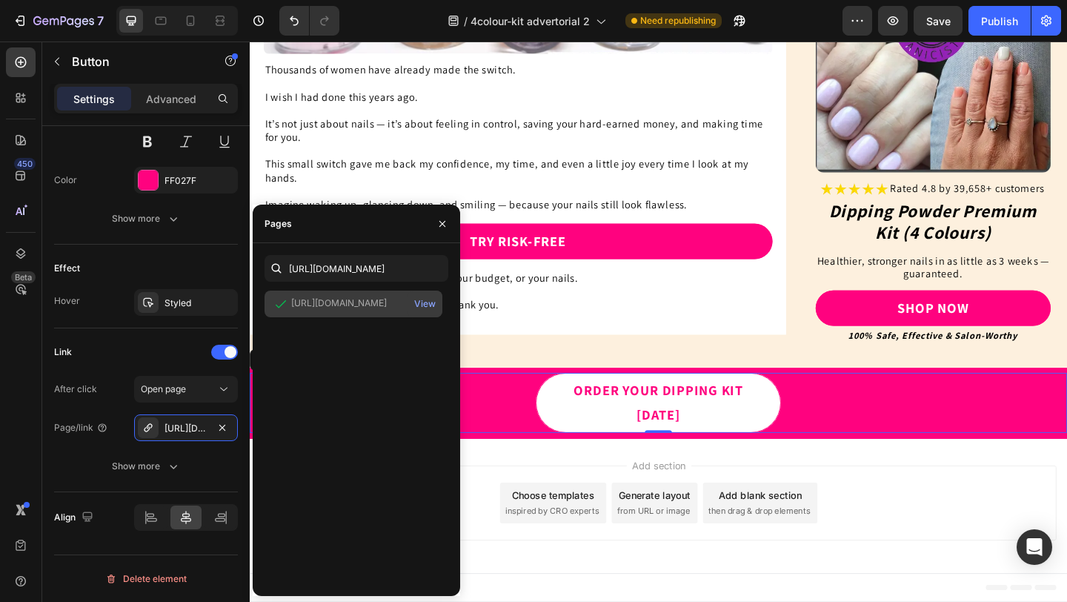
click at [368, 306] on div "[URL][DOMAIN_NAME]" at bounding box center [339, 302] width 96 height 13
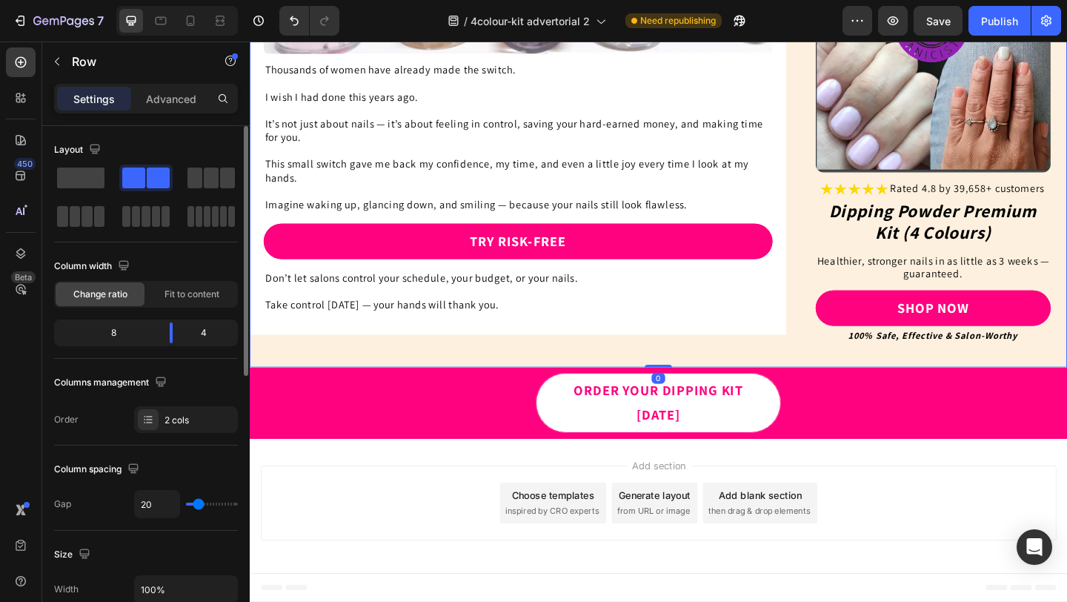
scroll to position [6197, 0]
click at [987, 25] on div "Publish" at bounding box center [999, 21] width 37 height 16
